Goal: Information Seeking & Learning: Learn about a topic

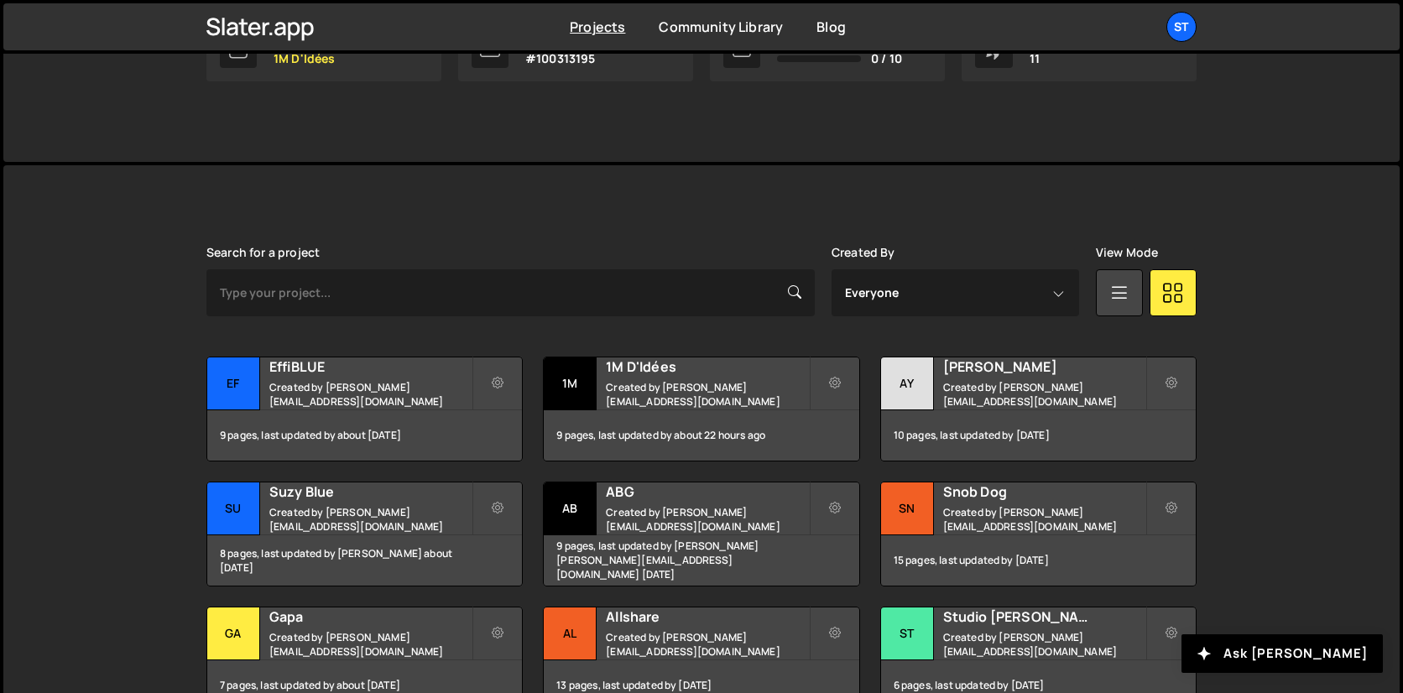
scroll to position [354, 0]
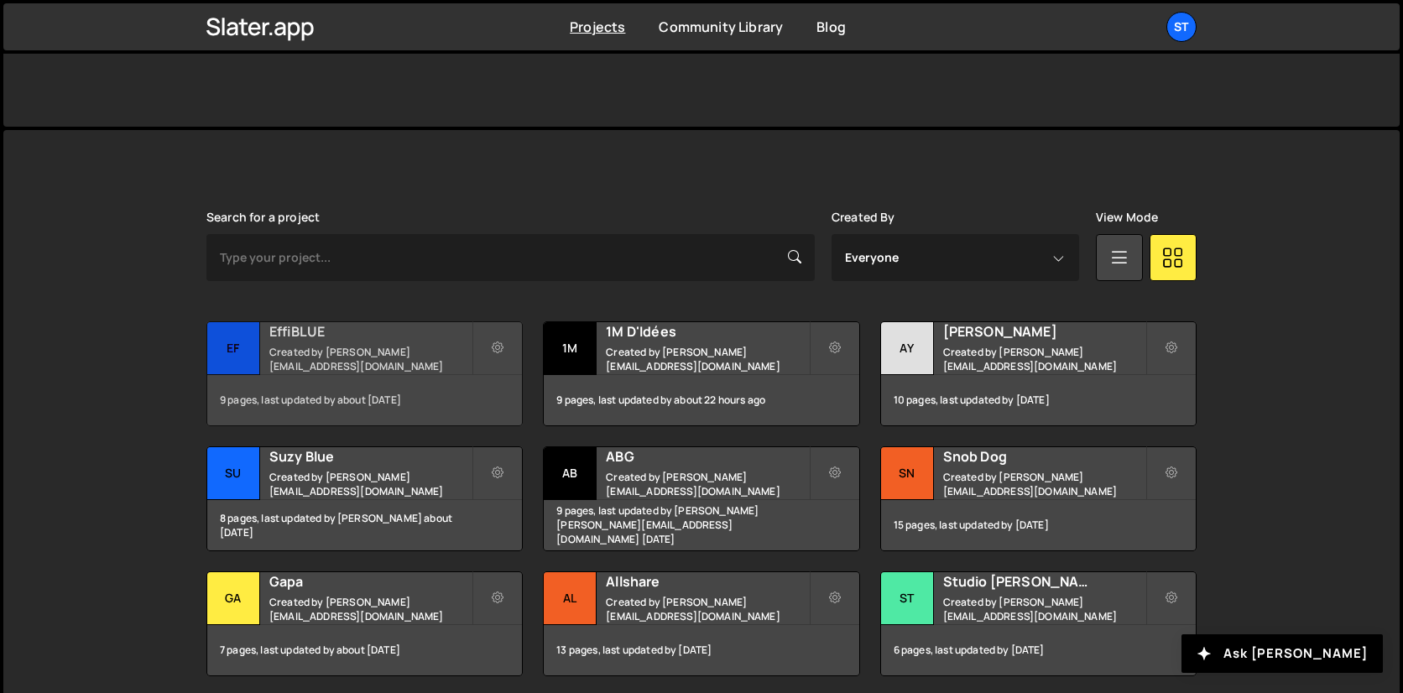
click at [346, 361] on small "Created by [PERSON_NAME][EMAIL_ADDRESS][DOMAIN_NAME]" at bounding box center [370, 359] width 202 height 29
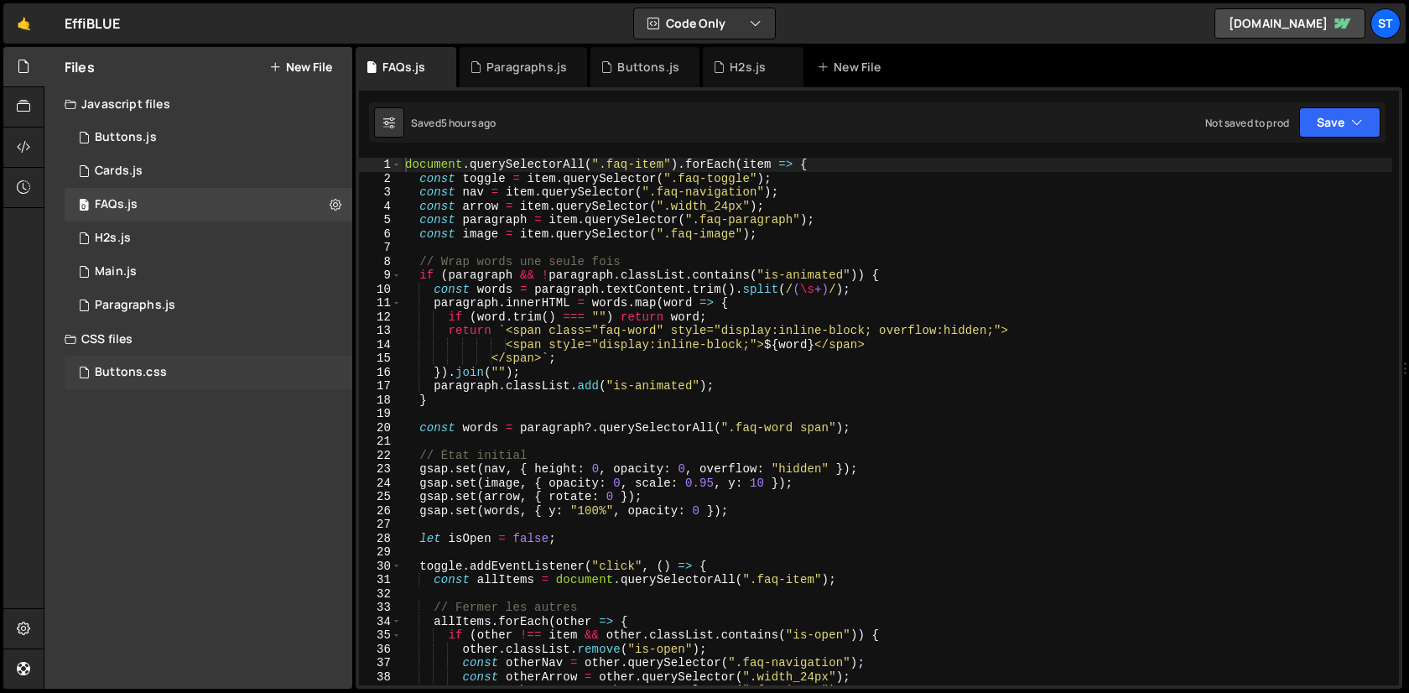
click at [135, 376] on div "Buttons.css" at bounding box center [131, 372] width 72 height 15
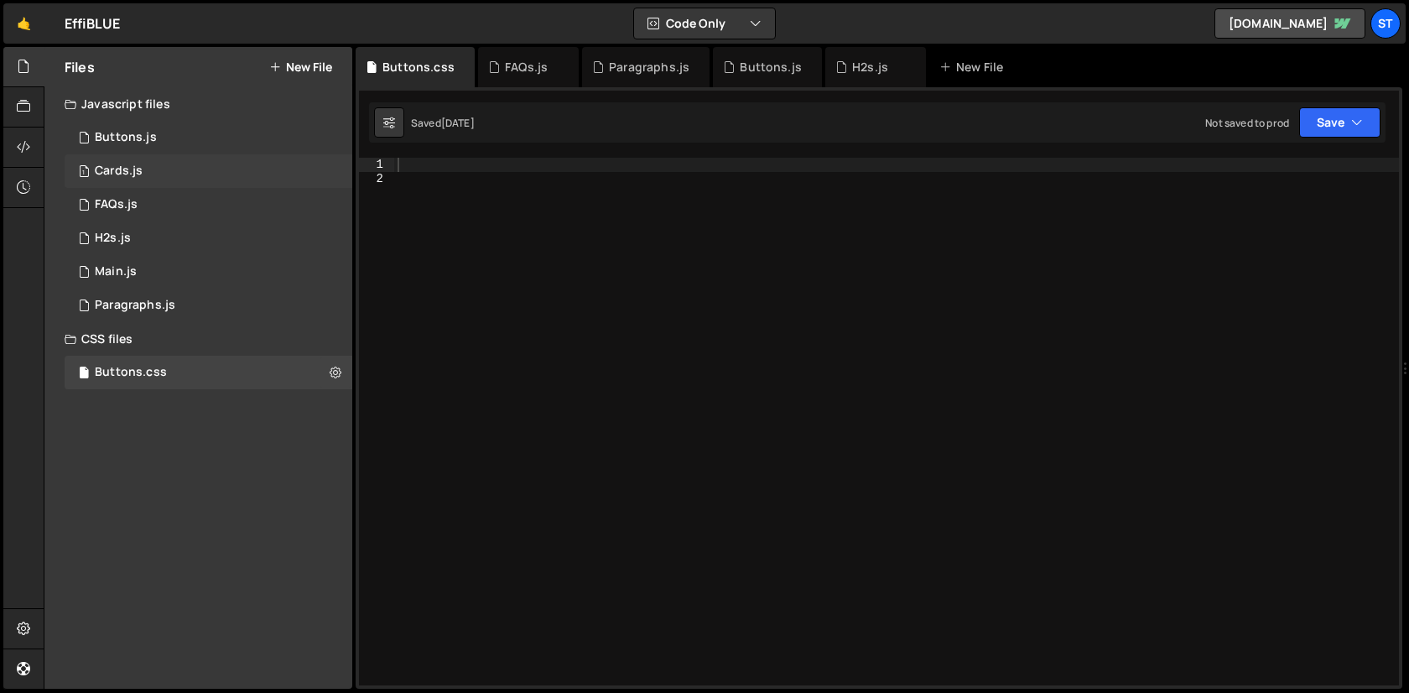
click at [124, 172] on div "Cards.js" at bounding box center [119, 171] width 48 height 15
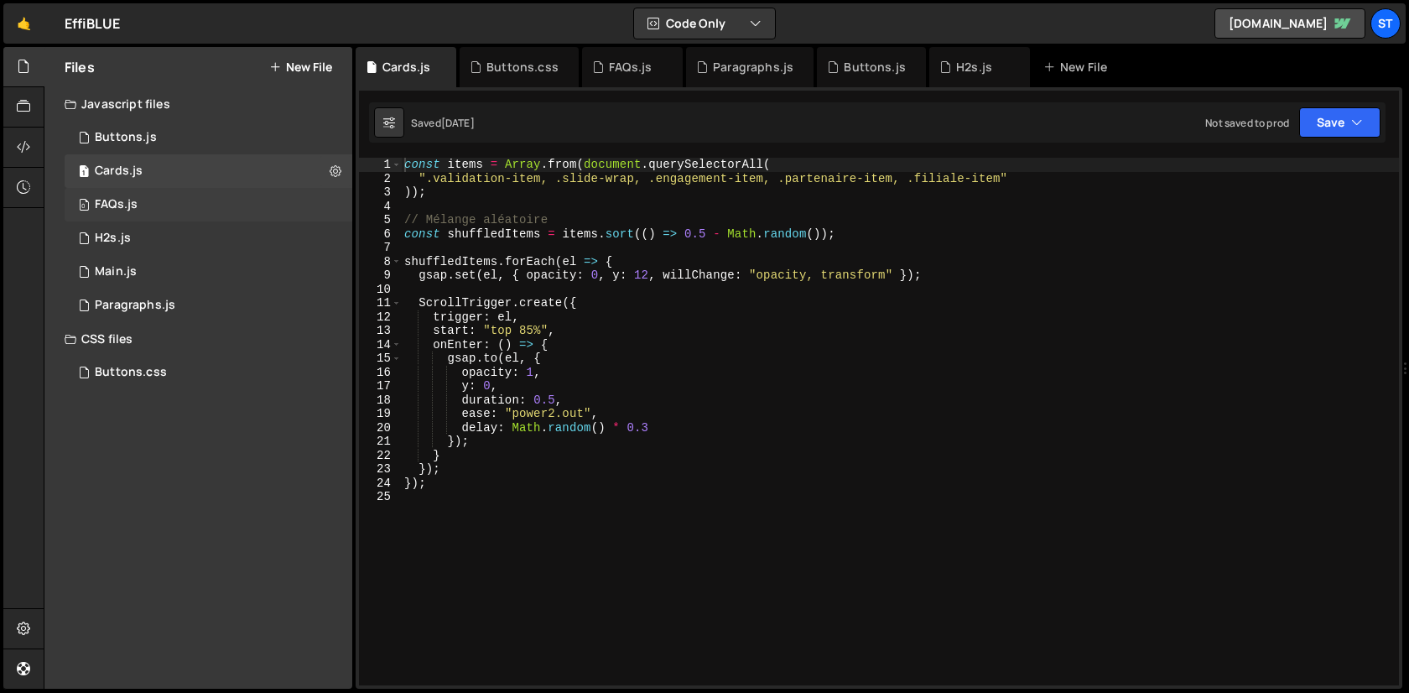
click at [124, 199] on div "FAQs.js" at bounding box center [116, 204] width 43 height 15
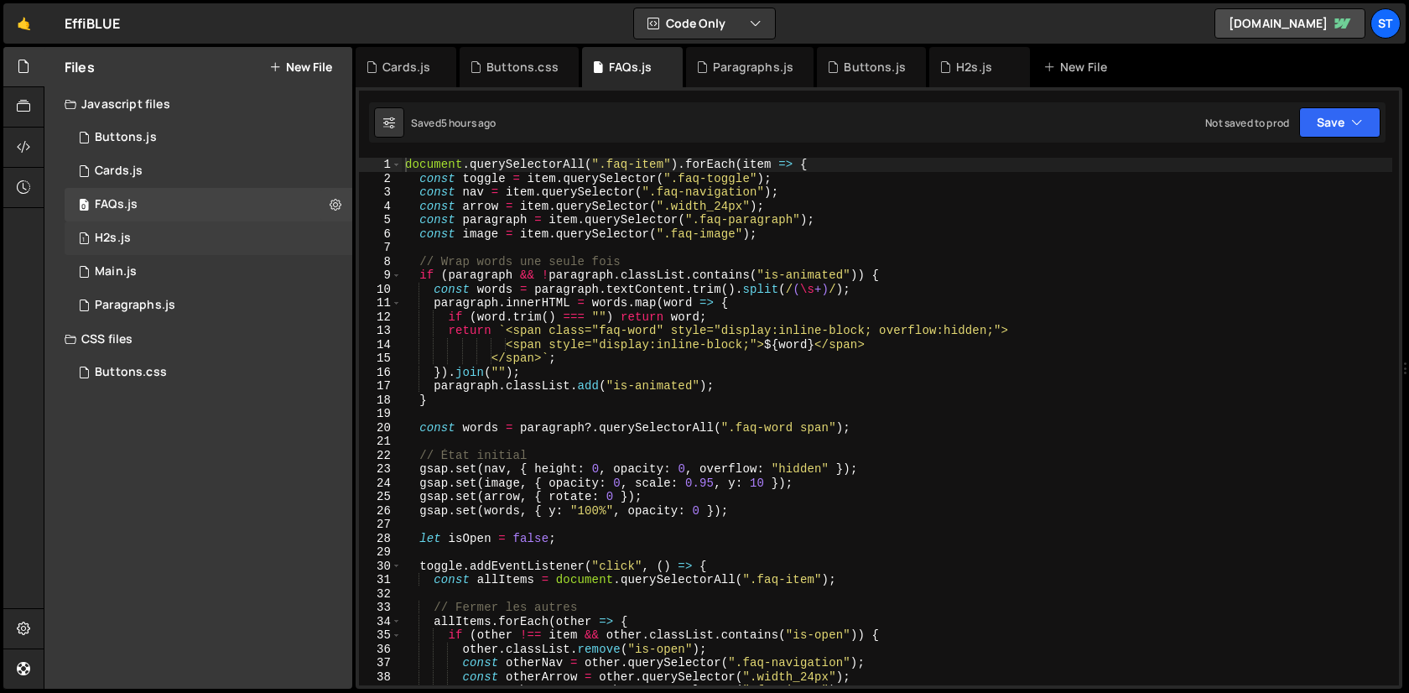
click at [124, 234] on div "H2s.js" at bounding box center [113, 238] width 36 height 15
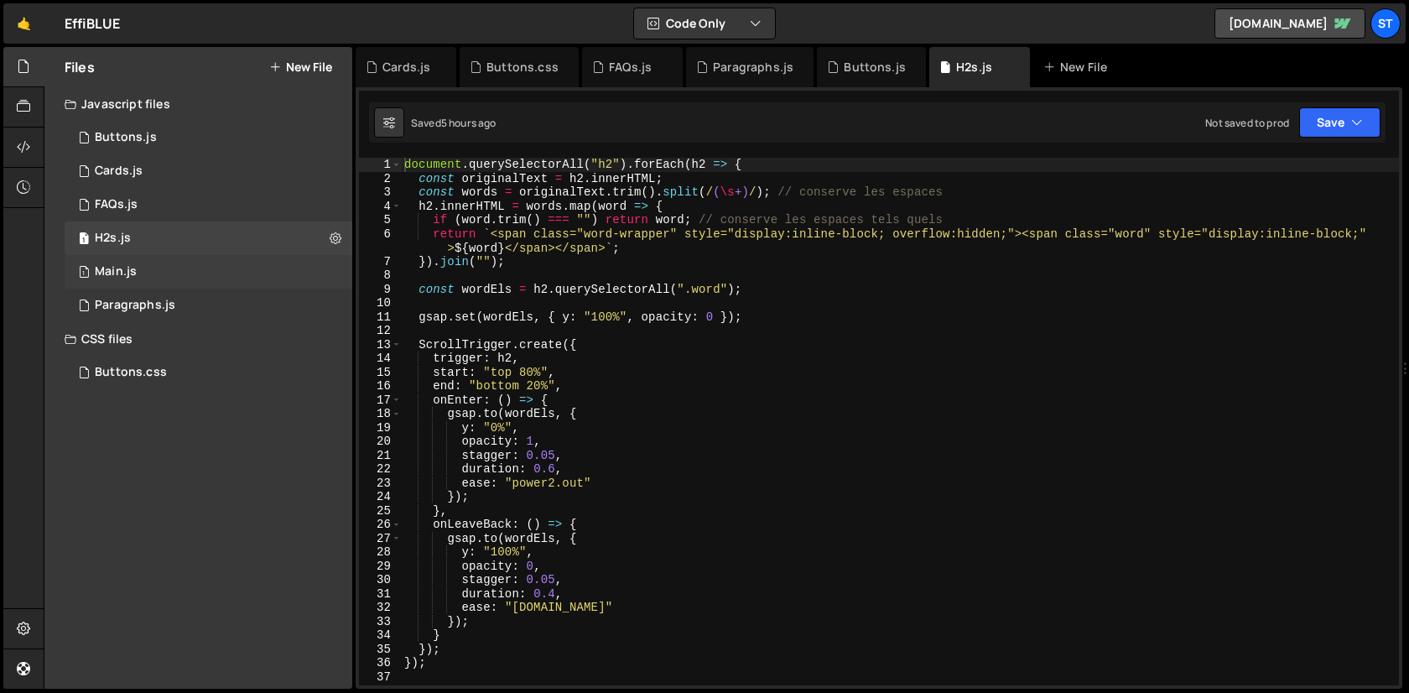
click at [132, 277] on div "Main.js" at bounding box center [116, 271] width 42 height 15
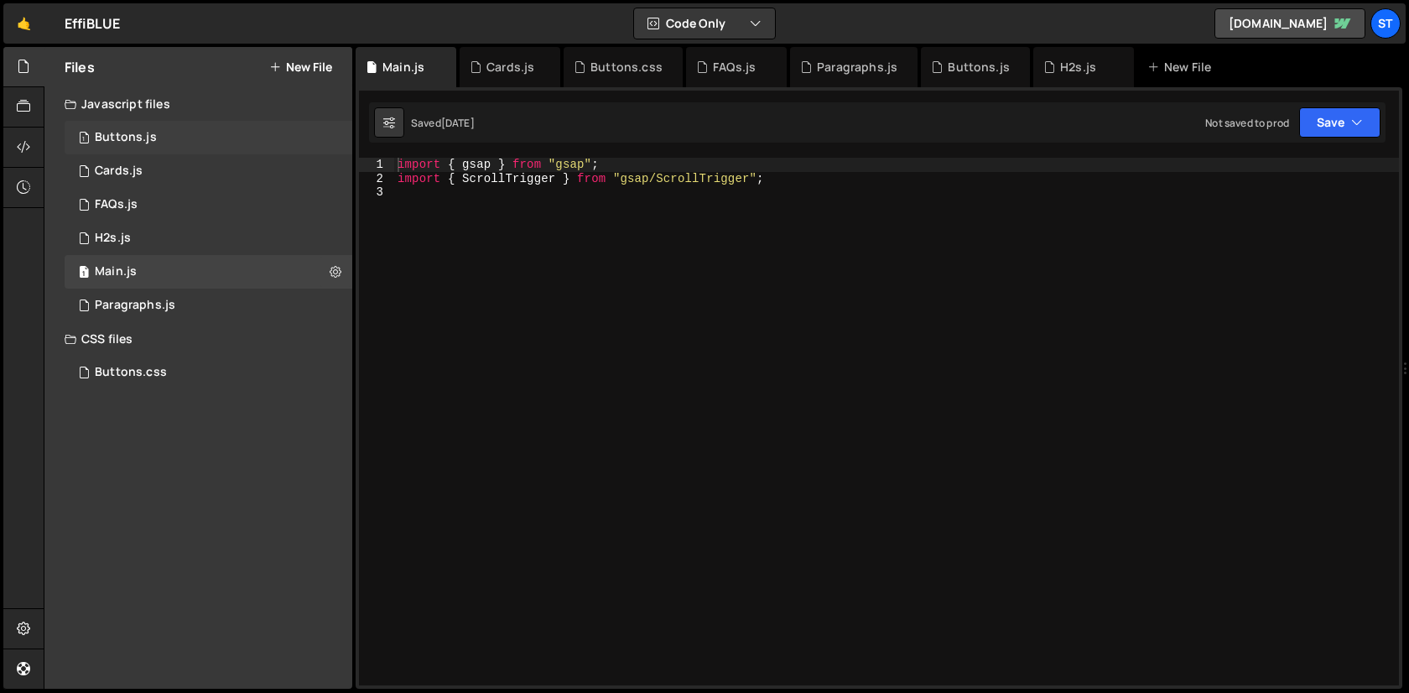
click at [161, 125] on div "1 Buttons.js 0" at bounding box center [209, 138] width 288 height 34
